Goal: Information Seeking & Learning: Learn about a topic

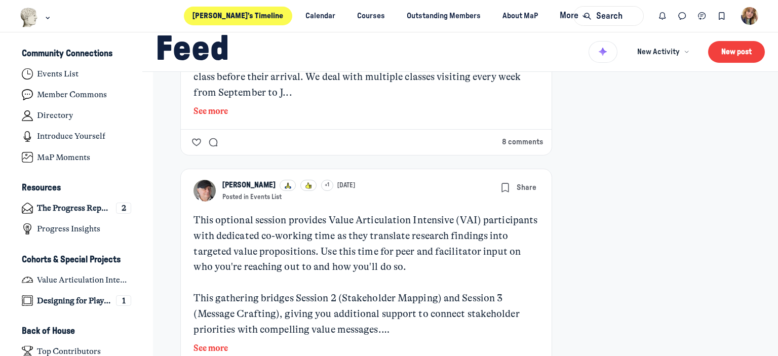
scroll to position [656, 0]
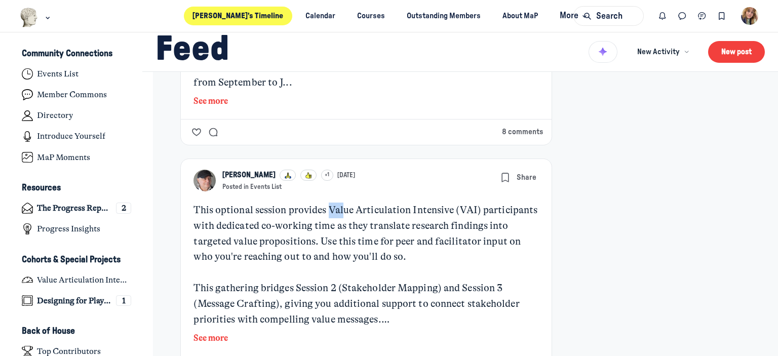
drag, startPoint x: 343, startPoint y: 208, endPoint x: 391, endPoint y: 208, distance: 47.6
click at [371, 208] on div "This optional session provides Value Articulation Intensive (VAI) participants …" at bounding box center [365, 242] width 345 height 78
drag, startPoint x: 393, startPoint y: 208, endPoint x: 441, endPoint y: 207, distance: 48.1
click at [396, 208] on div "This optional session provides Value Articulation Intensive (VAI) participants …" at bounding box center [365, 242] width 345 height 78
click at [451, 206] on div "This optional session provides Value Articulation Intensive (VAI) participants …" at bounding box center [365, 242] width 345 height 78
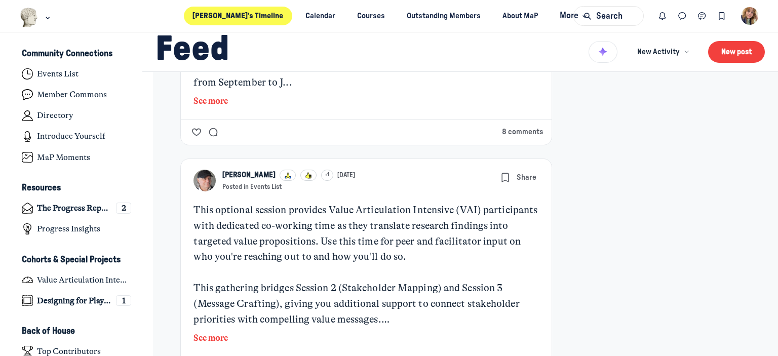
click at [483, 208] on div "This optional session provides Value Articulation Intensive (VAI) participants …" at bounding box center [365, 242] width 345 height 78
drag, startPoint x: 325, startPoint y: 233, endPoint x: 364, endPoint y: 231, distance: 39.0
click at [351, 231] on div "This optional session provides Value Articulation Intensive (VAI) participants …" at bounding box center [365, 242] width 345 height 78
drag, startPoint x: 364, startPoint y: 231, endPoint x: 371, endPoint y: 232, distance: 7.6
click at [364, 231] on div "This optional session provides Value Articulation Intensive (VAI) participants …" at bounding box center [365, 242] width 345 height 78
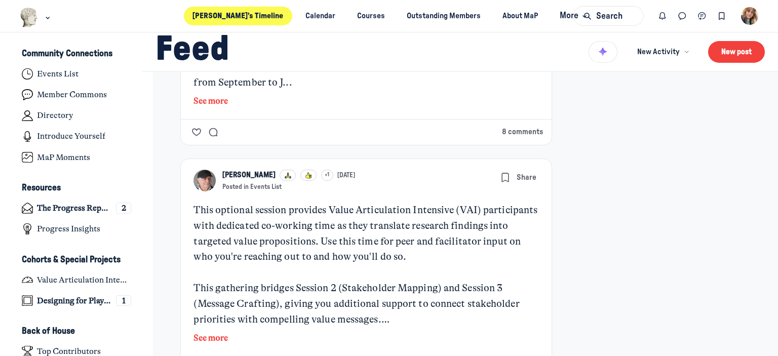
click at [396, 228] on div "This optional session provides Value Articulation Intensive (VAI) participants …" at bounding box center [365, 242] width 345 height 78
drag, startPoint x: 429, startPoint y: 226, endPoint x: 513, endPoint y: 225, distance: 84.6
click at [498, 225] on div "This optional session provides Value Articulation Intensive (VAI) participants …" at bounding box center [365, 242] width 345 height 78
click at [513, 225] on div "This optional session provides Value Articulation Intensive (VAI) participants …" at bounding box center [365, 242] width 345 height 78
drag, startPoint x: 431, startPoint y: 245, endPoint x: 462, endPoint y: 245, distance: 31.9
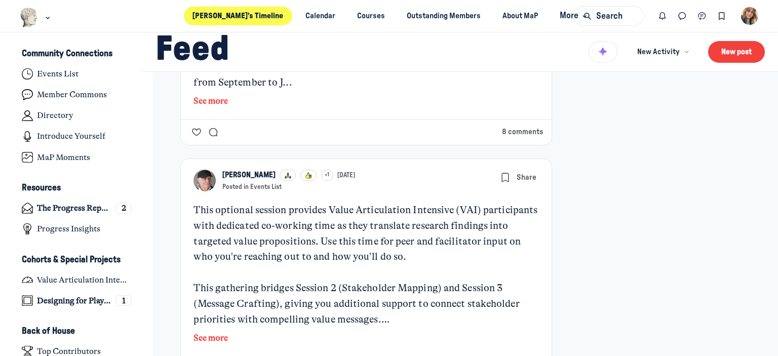
click at [436, 245] on div "This optional session provides Value Articulation Intensive (VAI) participants …" at bounding box center [365, 242] width 345 height 78
click at [462, 245] on div "This optional session provides Value Articulation Intensive (VAI) participants …" at bounding box center [365, 242] width 345 height 78
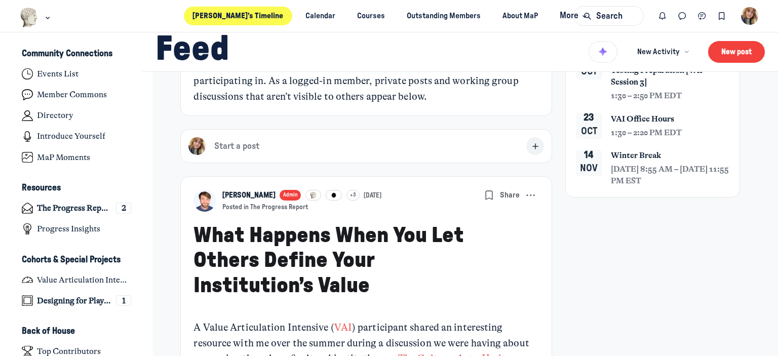
scroll to position [0, 0]
